Goal: Navigation & Orientation: Find specific page/section

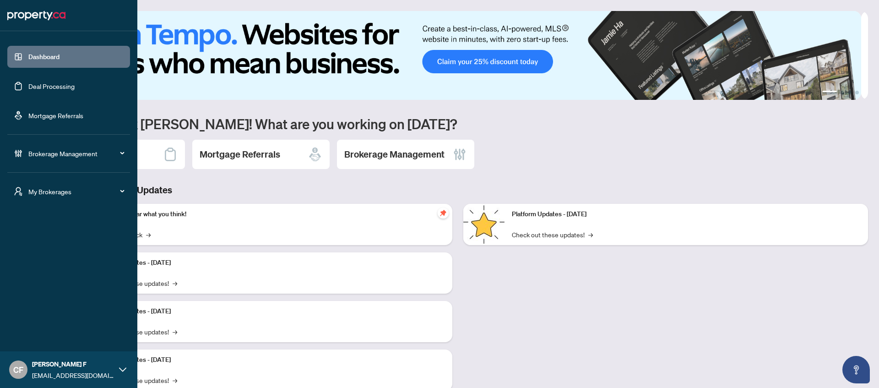
click at [28, 195] on span "My Brokerages" at bounding box center [75, 191] width 95 height 10
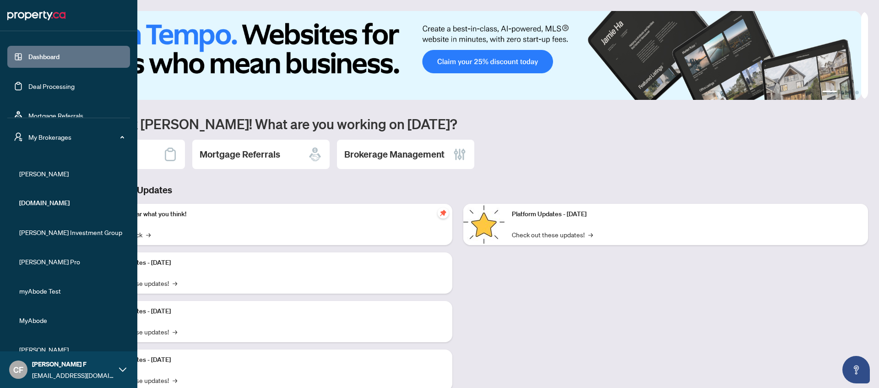
click at [35, 179] on li "[PERSON_NAME]" at bounding box center [68, 174] width 123 height 22
